Goal: Navigation & Orientation: Find specific page/section

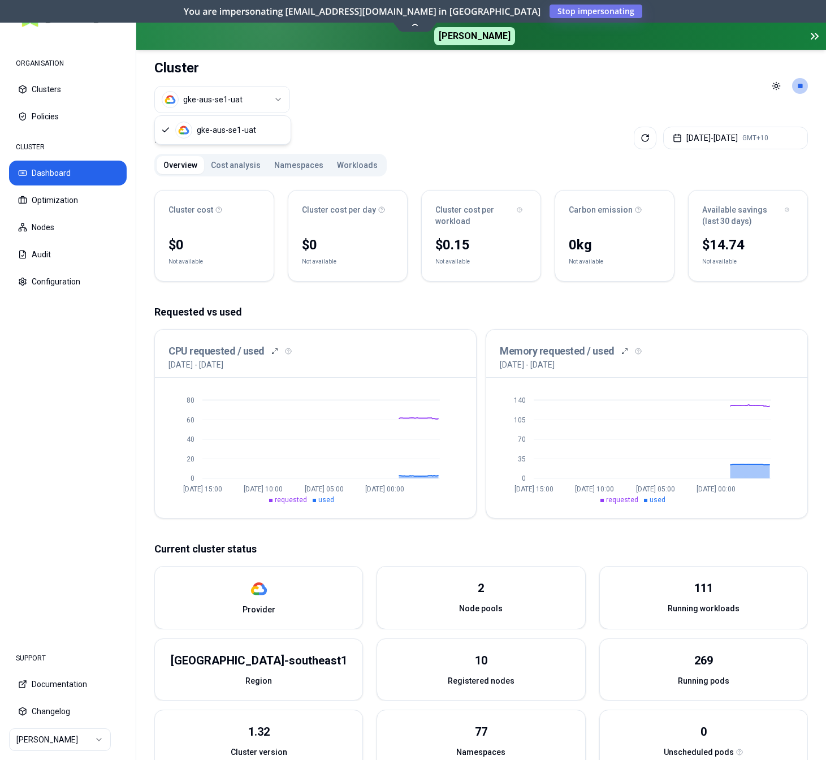
click at [222, 97] on html "ORGANISATION Clusters Policies CLUSTER Dashboard Optimization Nodes Audit Confi…" at bounding box center [413, 380] width 826 height 760
click at [77, 96] on button "Clusters" at bounding box center [68, 89] width 118 height 25
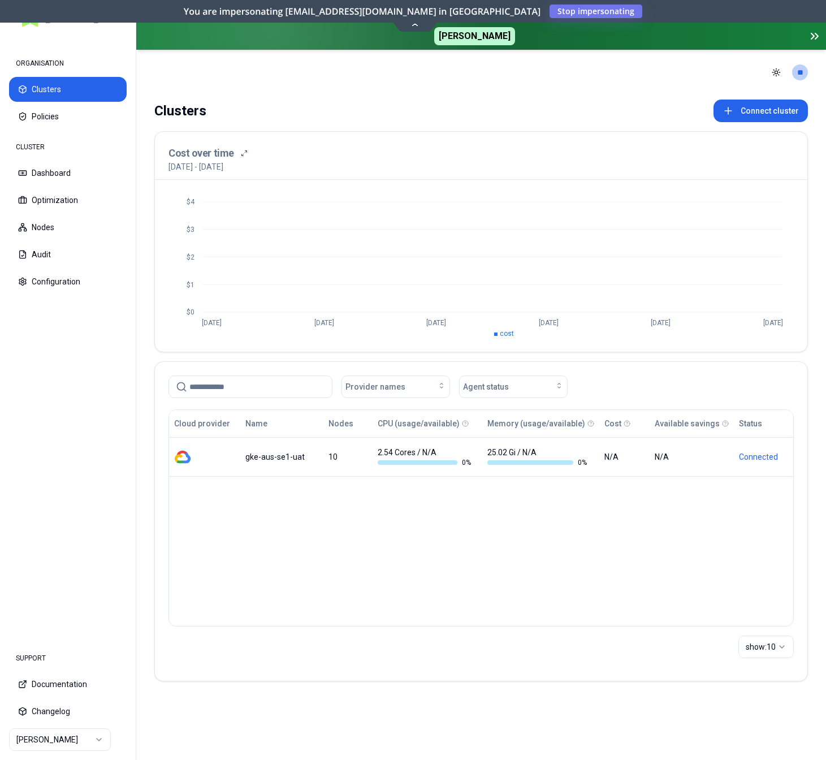
click at [64, 738] on html "ORGANISATION Clusters Policies CLUSTER Dashboard Optimization Nodes Audit Confi…" at bounding box center [413, 380] width 826 height 760
click at [64, 737] on html "ORGANISATION Clusters Policies CLUSTER Dashboard Optimization Nodes Audit Confi…" at bounding box center [413, 380] width 826 height 760
